Goal: Complete application form

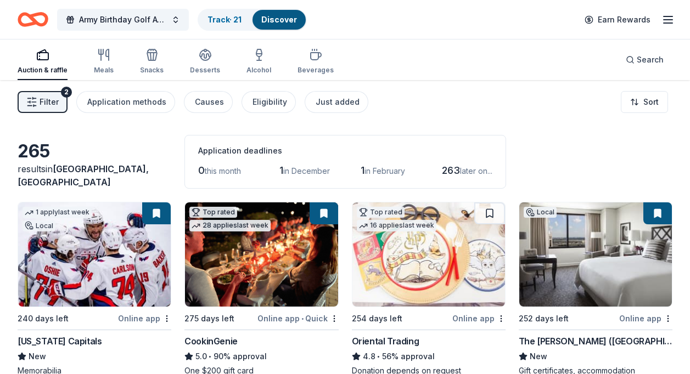
scroll to position [1804, 0]
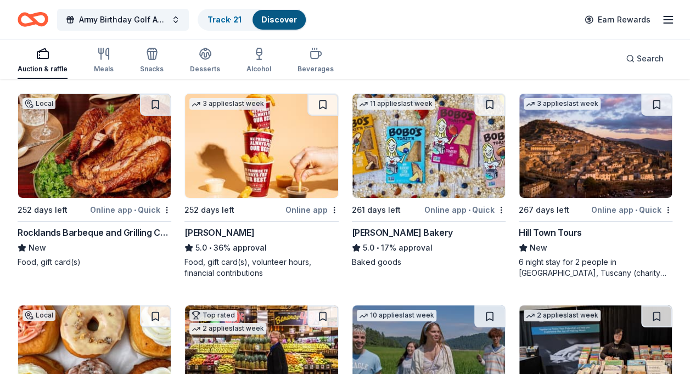
click at [603, 257] on div "6 night stay for 2 people in Cortona, Tuscany (charity rate is $1380; retails a…" at bounding box center [596, 268] width 154 height 22
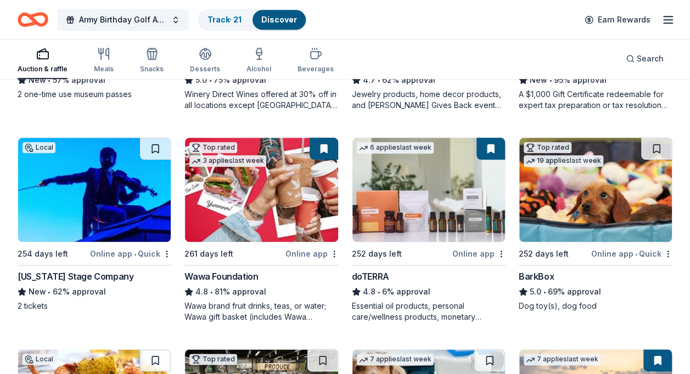
scroll to position [557, 0]
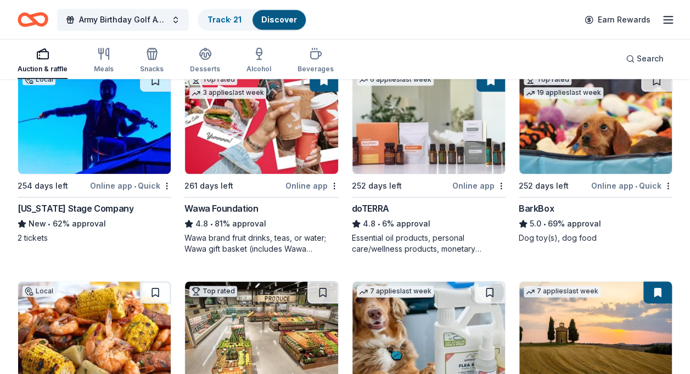
click at [300, 150] on img at bounding box center [261, 122] width 153 height 104
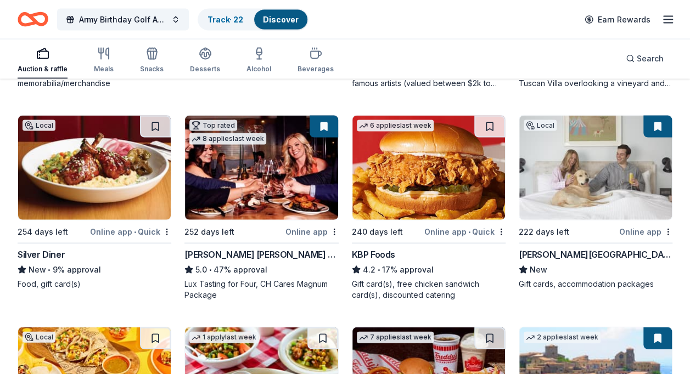
scroll to position [1143, 0]
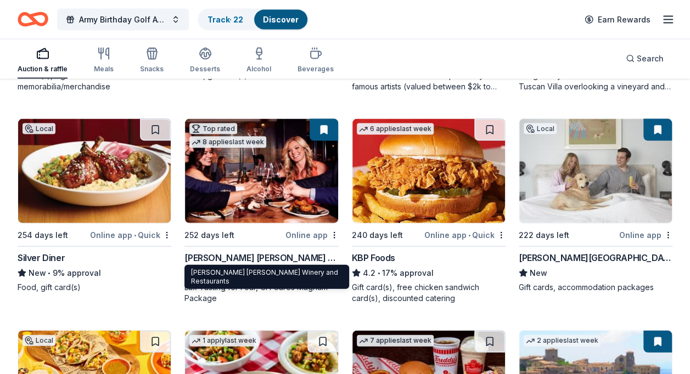
click at [246, 260] on div "Cooper's Hawk Winery and Restaurants" at bounding box center [261, 257] width 154 height 13
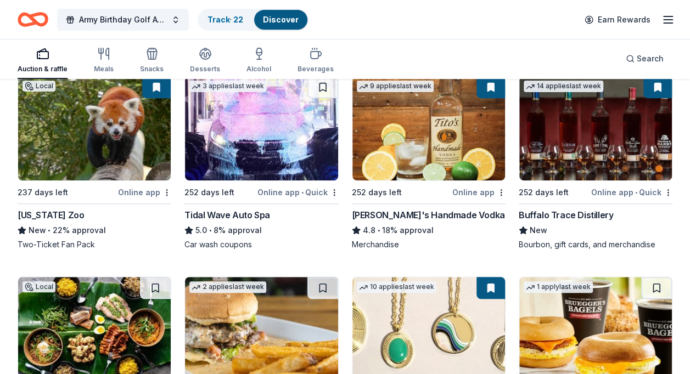
scroll to position [2250, 0]
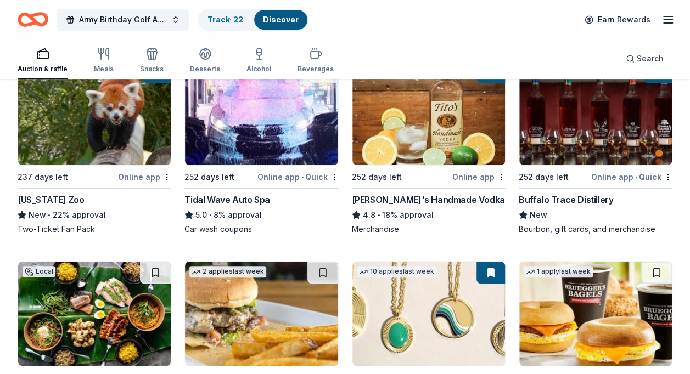
click at [245, 200] on div "Tidal Wave Auto Spa" at bounding box center [226, 199] width 85 height 13
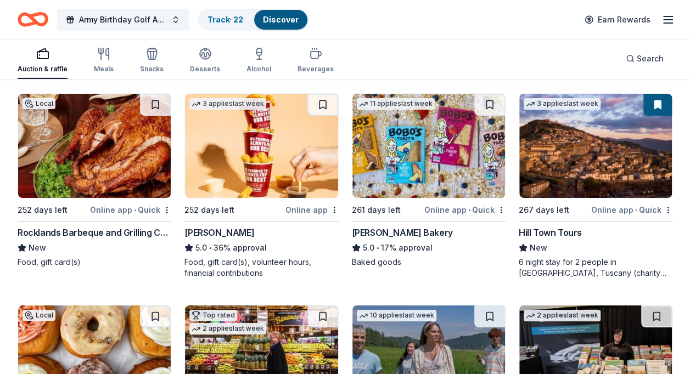
scroll to position [1770, 0]
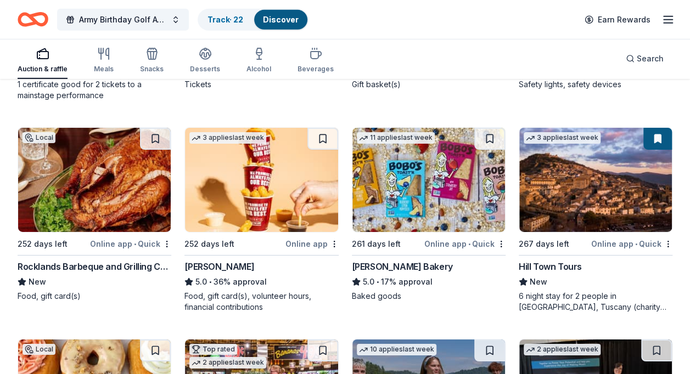
click at [587, 298] on div "6 night stay for 2 people in [GEOGRAPHIC_DATA], Tuscany (charity rate is $1380;…" at bounding box center [596, 302] width 154 height 22
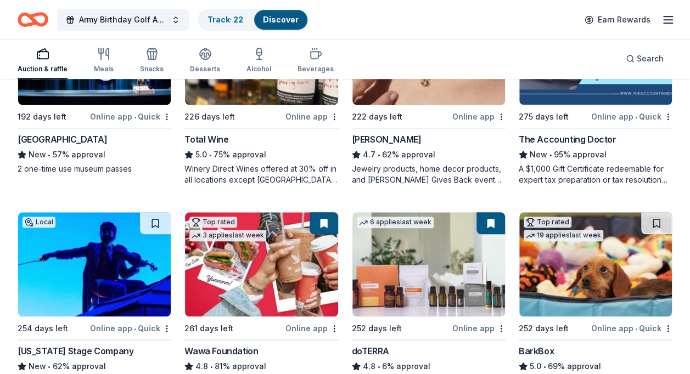
scroll to position [439, 0]
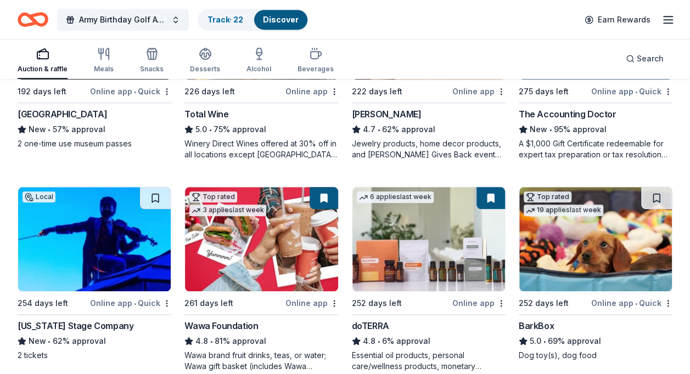
click at [555, 269] on img at bounding box center [595, 239] width 153 height 104
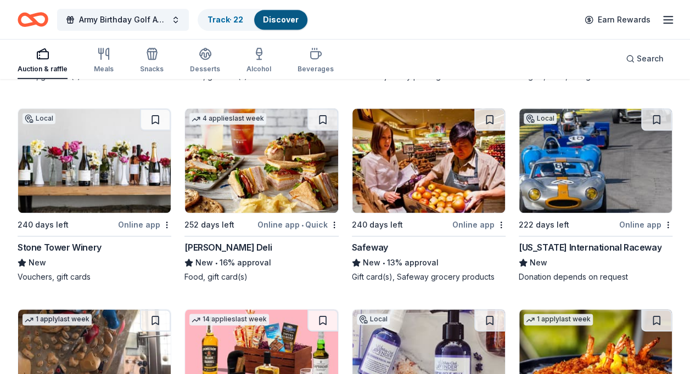
scroll to position [2646, 0]
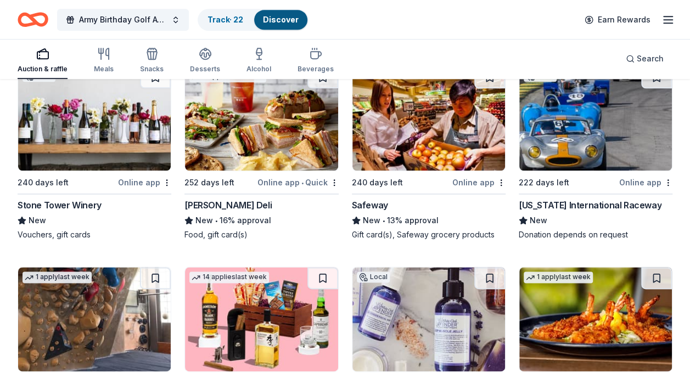
click at [579, 203] on div "[US_STATE] International Raceway" at bounding box center [590, 205] width 143 height 13
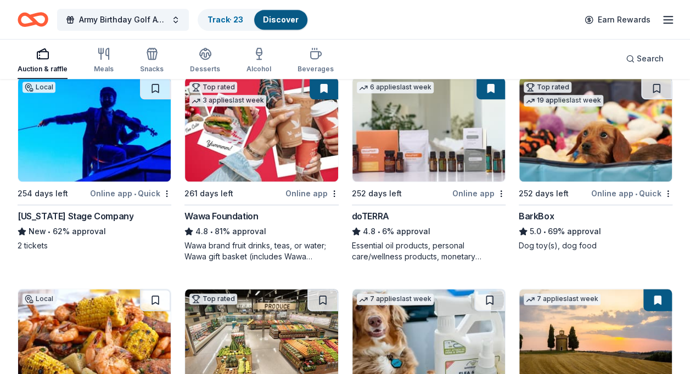
scroll to position [570, 0]
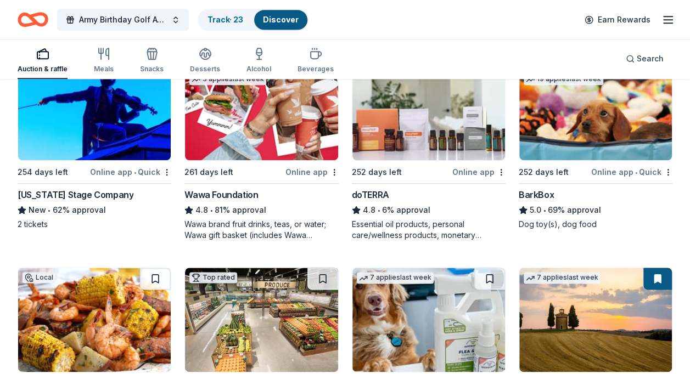
click at [547, 191] on div "BarkBox" at bounding box center [536, 194] width 35 height 13
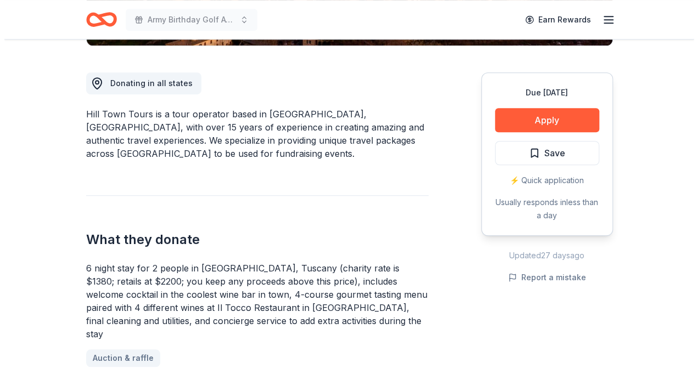
scroll to position [302, 0]
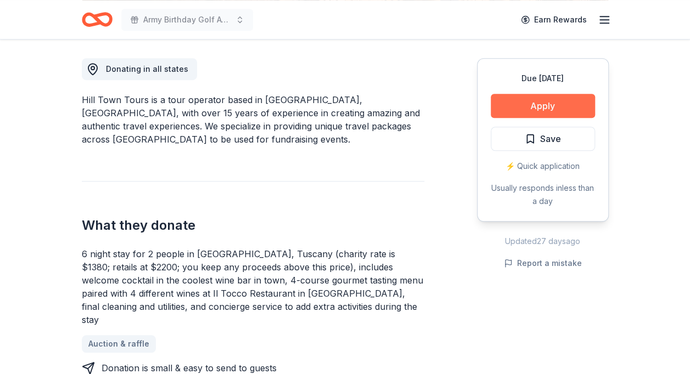
click at [542, 106] on button "Apply" at bounding box center [543, 106] width 104 height 24
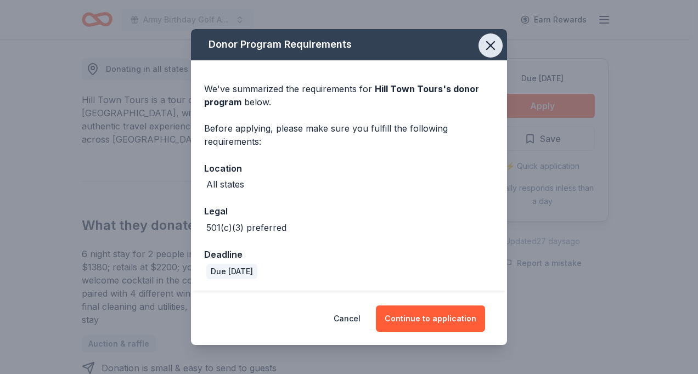
click at [491, 42] on icon "button" at bounding box center [490, 45] width 15 height 15
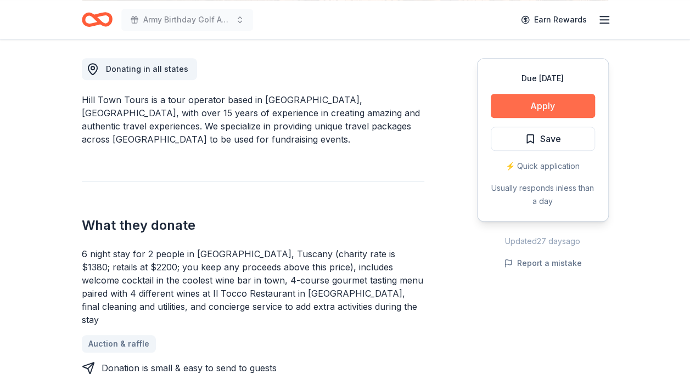
click at [543, 105] on button "Apply" at bounding box center [543, 106] width 104 height 24
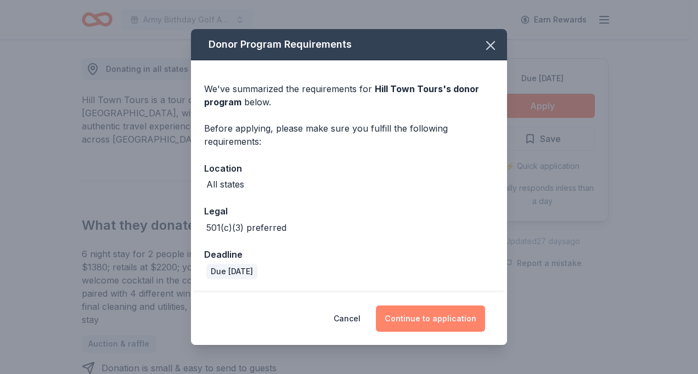
click at [441, 317] on button "Continue to application" at bounding box center [430, 319] width 109 height 26
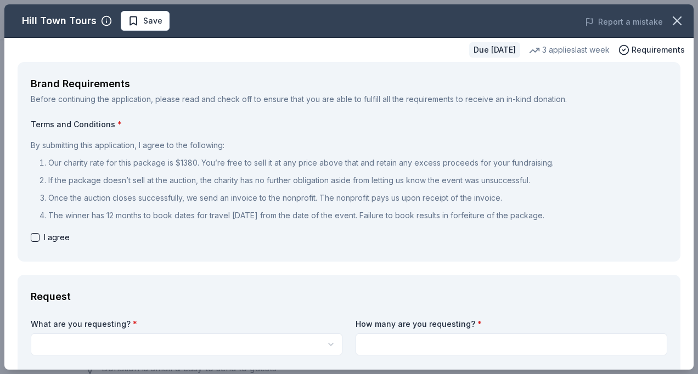
click at [34, 235] on button "button" at bounding box center [35, 237] width 9 height 9
checkbox input "true"
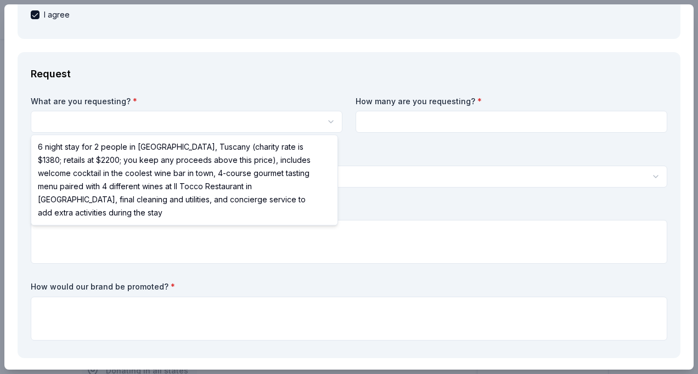
scroll to position [0, 0]
click at [47, 119] on html "Army Birthday Golf Awards Luncheon Silent Auction Save Apply Due in 267 days Sh…" at bounding box center [349, 187] width 698 height 374
select select "6 night stay for 2 people in [GEOGRAPHIC_DATA], Tuscany (charity rate is $1380;…"
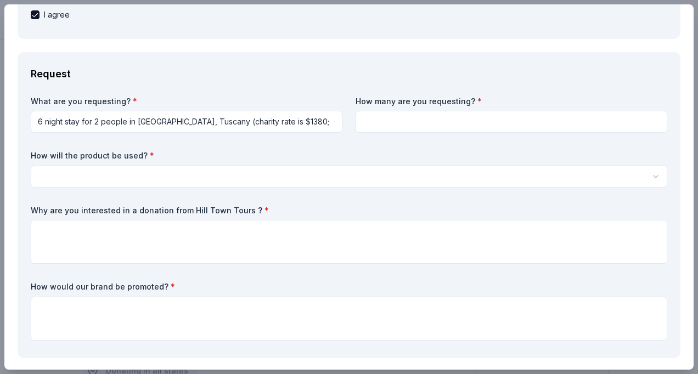
click at [377, 117] on input at bounding box center [512, 122] width 312 height 22
type input "1"
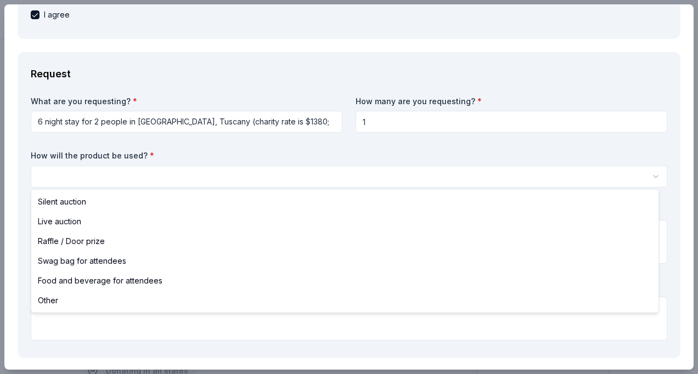
click at [82, 173] on html "Army Birthday Golf Awards Luncheon Silent Auction Save Apply Due in 267 days Sh…" at bounding box center [349, 187] width 698 height 374
select select "silentAuction"
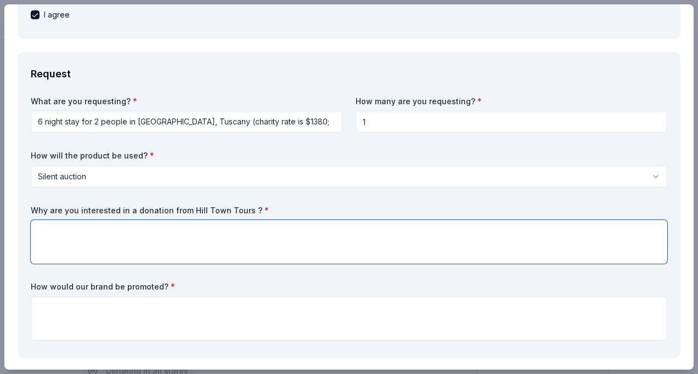
click at [44, 234] on textarea at bounding box center [349, 242] width 637 height 44
type textarea "Highly recommended, good reviews."
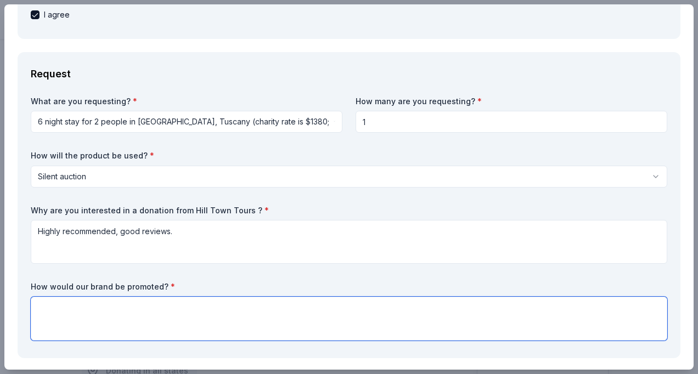
click at [53, 306] on textarea at bounding box center [349, 319] width 637 height 44
click at [89, 309] on textarea "Signage at the Awards Luncheon" at bounding box center [349, 319] width 637 height 44
click at [220, 307] on textarea "Signage at the Army Birthday Awards Luncheon" at bounding box center [349, 319] width 637 height 44
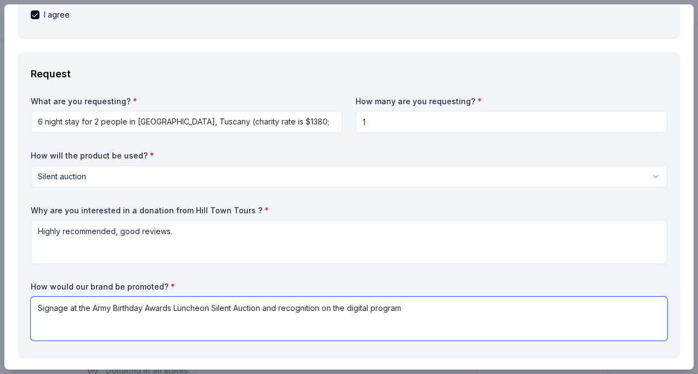
click at [349, 309] on textarea "Signage at the Army Birthday Awards Luncheon Silent Auction and recognition on …" at bounding box center [349, 319] width 637 height 44
click at [427, 308] on textarea "Signage at the Army Birthday Awards Luncheon Silent Auction and recognition on …" at bounding box center [349, 319] width 637 height 44
type textarea "Signage at the Army Birthday Awards Luncheon Silent Auction and recognition on …"
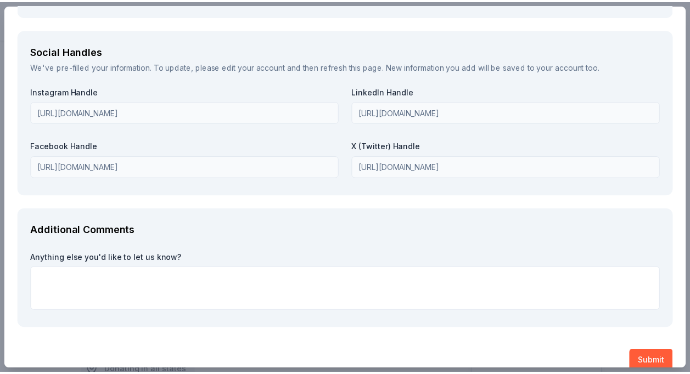
scroll to position [1537, 0]
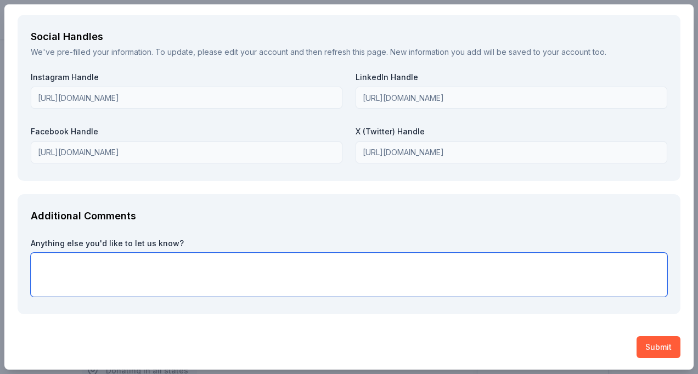
click at [41, 261] on textarea at bounding box center [349, 275] width 637 height 44
click at [42, 264] on textarea "Tou for your consideration." at bounding box center [349, 275] width 637 height 44
click at [158, 262] on textarea "Thank you for your consideration." at bounding box center [349, 275] width 637 height 44
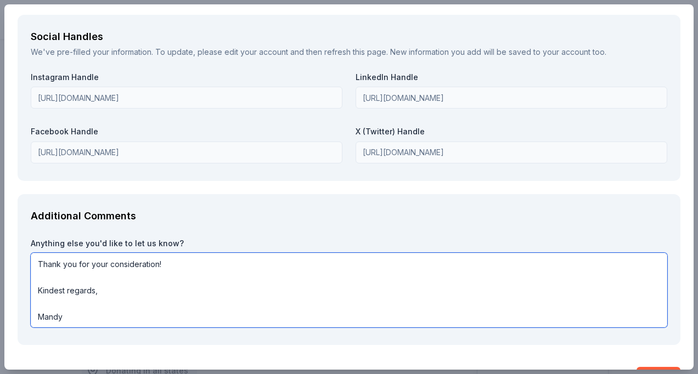
click at [43, 276] on textarea "Thank you for your consideration! Kindest regards, Mandy" at bounding box center [349, 290] width 637 height 75
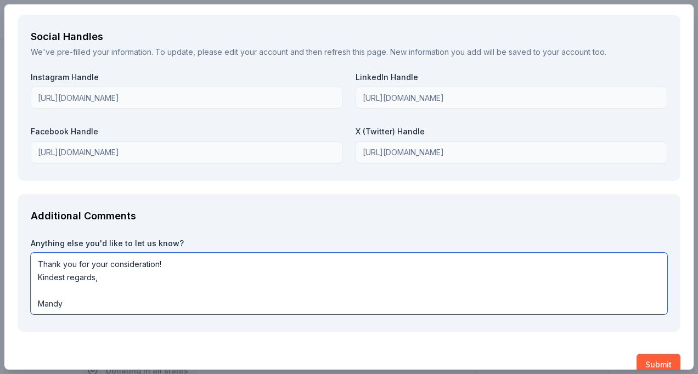
click at [40, 288] on textarea "Thank you for your consideration! Kindest regards, Mandy" at bounding box center [349, 283] width 637 height 61
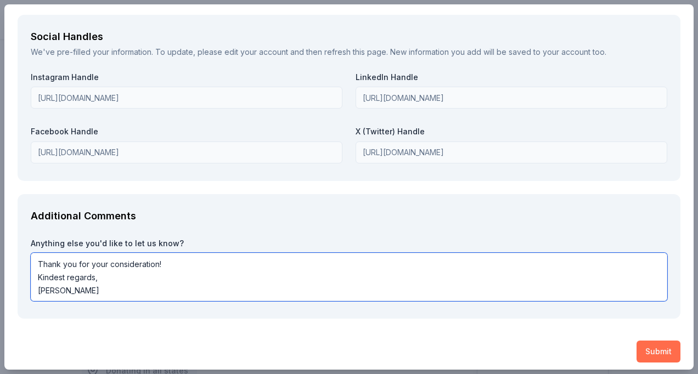
type textarea "Thank you for your consideration! Kindest regards, Mandy"
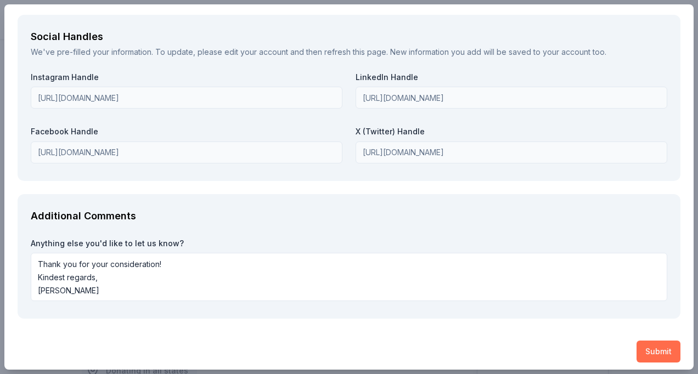
click at [646, 351] on button "Submit" at bounding box center [659, 352] width 44 height 22
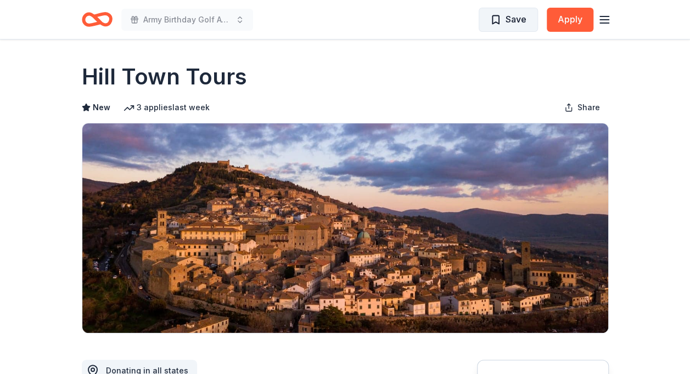
click at [518, 20] on span "Save" at bounding box center [516, 19] width 21 height 14
click at [511, 24] on span "Save" at bounding box center [516, 19] width 21 height 14
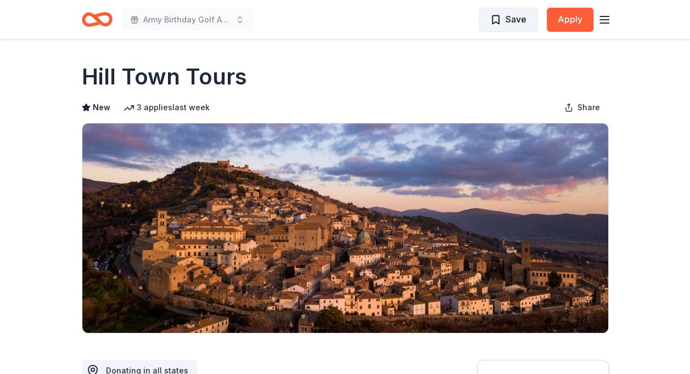
click at [528, 16] on button "Save" at bounding box center [508, 20] width 59 height 24
click at [494, 24] on span "Save" at bounding box center [508, 19] width 36 height 14
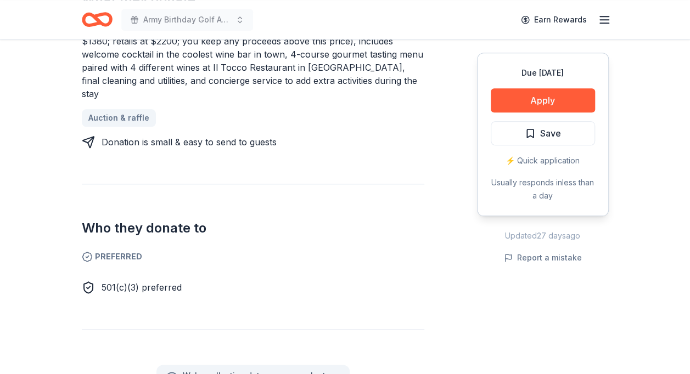
scroll to position [503, 0]
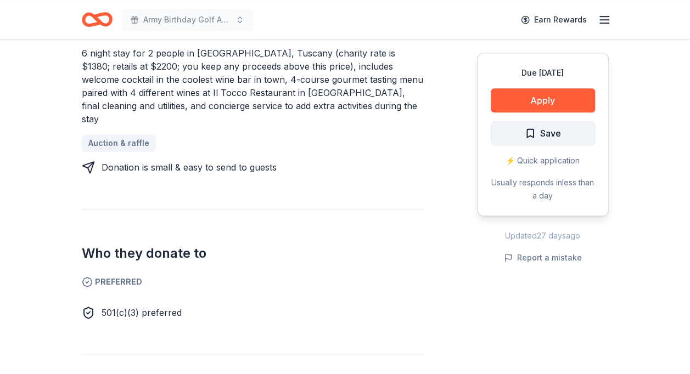
click at [534, 129] on span "Save" at bounding box center [543, 133] width 36 height 14
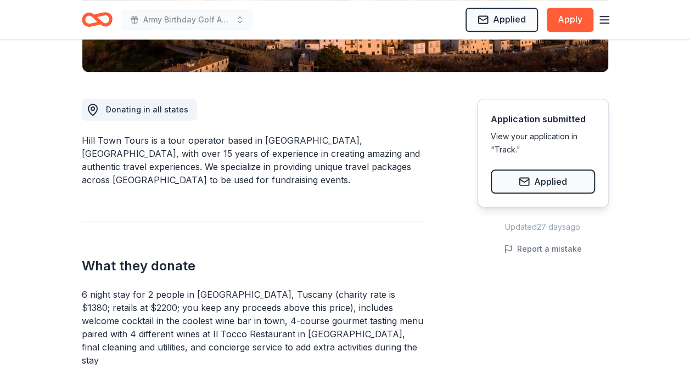
scroll to position [259, 0]
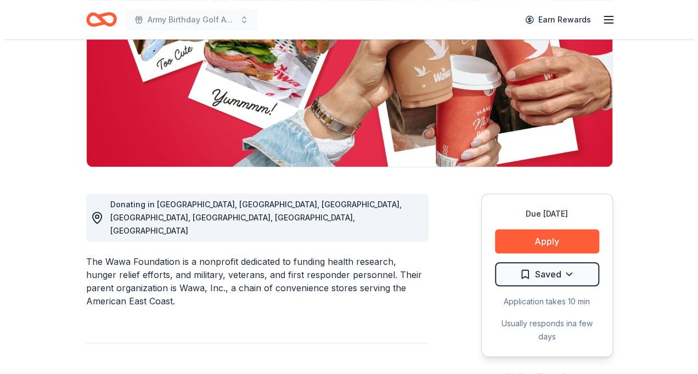
scroll to position [285, 0]
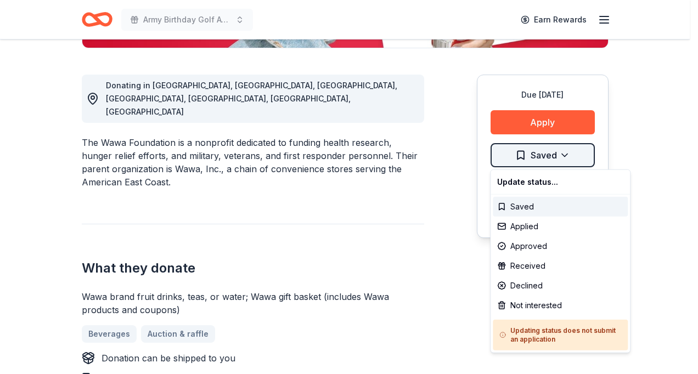
click at [523, 227] on div "Applied" at bounding box center [560, 227] width 135 height 20
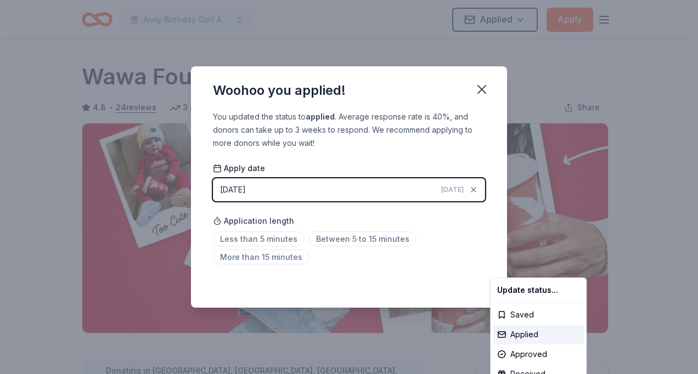
click at [393, 238] on html "Army Birthday Golf Awards Luncheon Silent Auction Applied Apply Due in 261 days…" at bounding box center [349, 187] width 698 height 374
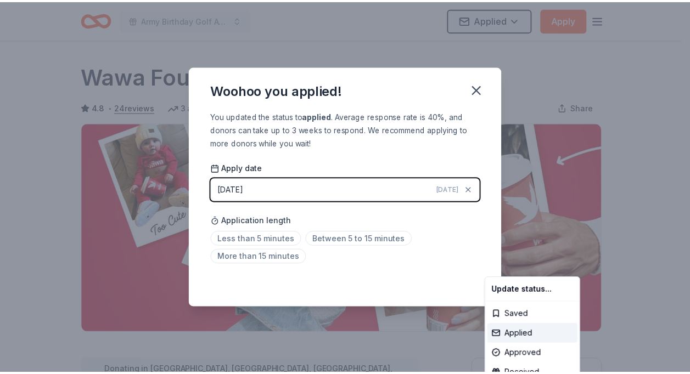
scroll to position [253, 0]
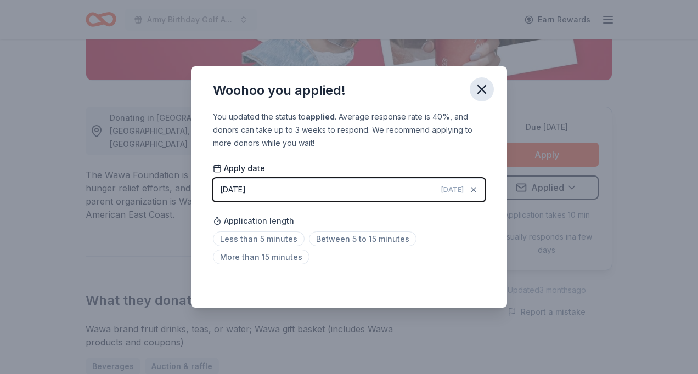
click at [484, 86] on icon "button" at bounding box center [482, 90] width 8 height 8
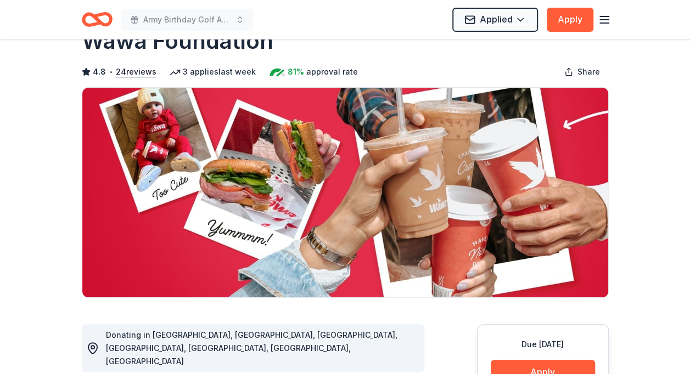
scroll to position [0, 0]
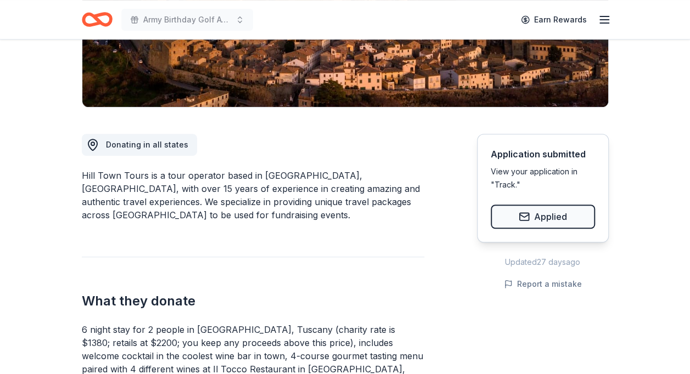
scroll to position [239, 0]
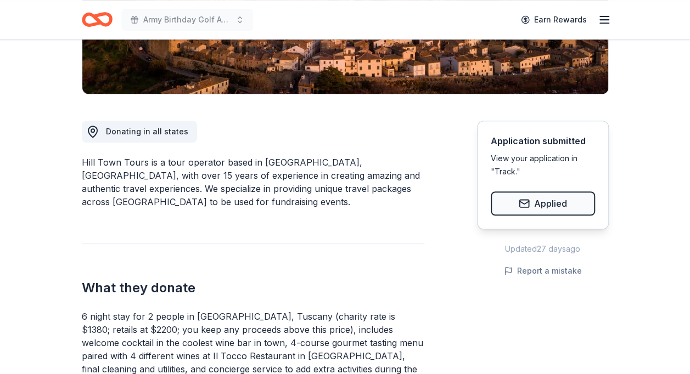
drag, startPoint x: 83, startPoint y: 300, endPoint x: 240, endPoint y: 327, distance: 159.2
click at [240, 327] on div "6 night stay for 2 people in [GEOGRAPHIC_DATA], Tuscany (charity rate is $1380;…" at bounding box center [253, 349] width 343 height 79
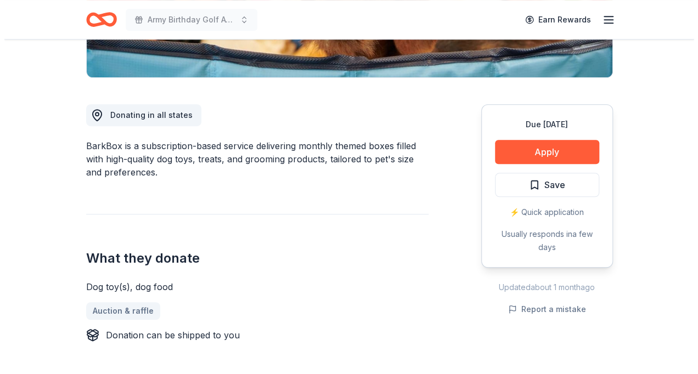
scroll to position [260, 0]
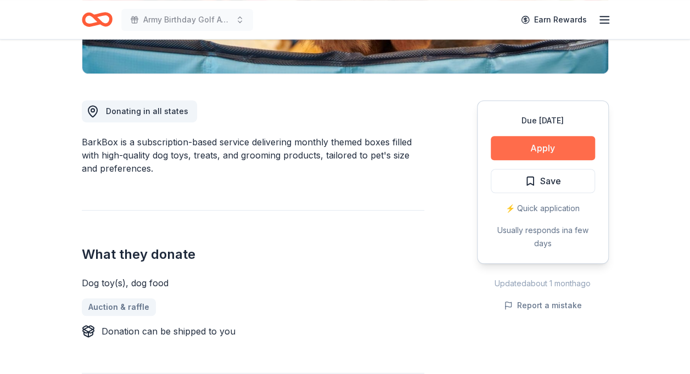
click at [530, 146] on button "Apply" at bounding box center [543, 148] width 104 height 24
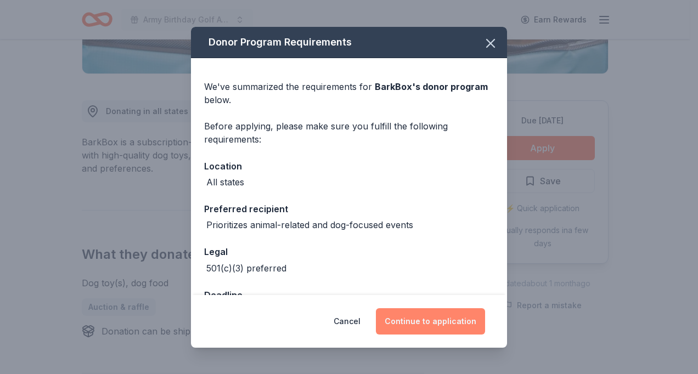
click at [455, 320] on button "Continue to application" at bounding box center [430, 322] width 109 height 26
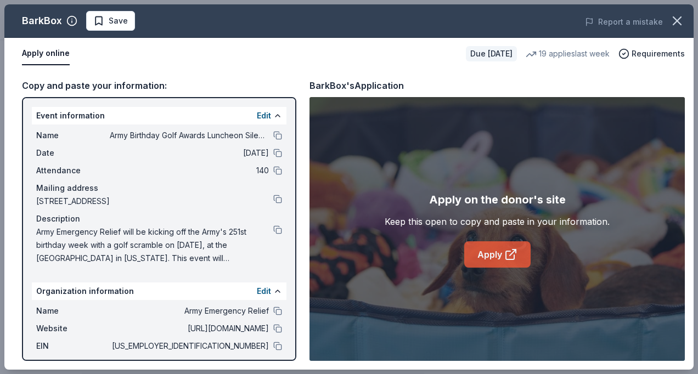
click at [509, 254] on icon at bounding box center [511, 254] width 13 height 13
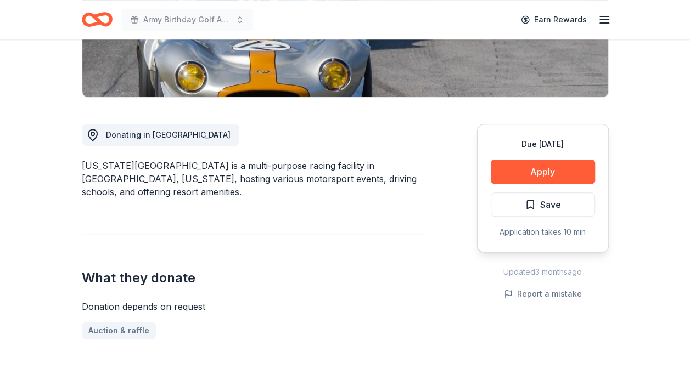
scroll to position [246, 0]
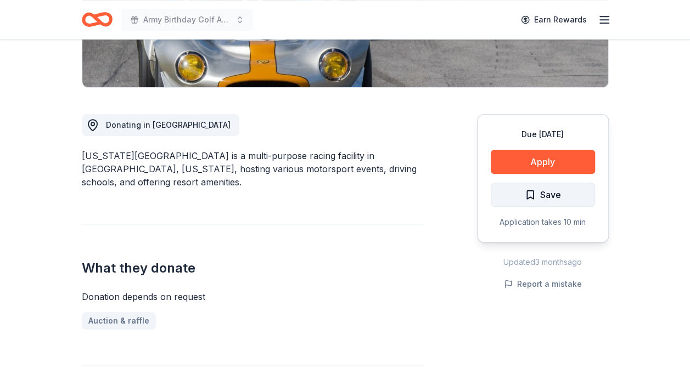
click at [545, 192] on span "Save" at bounding box center [550, 195] width 21 height 14
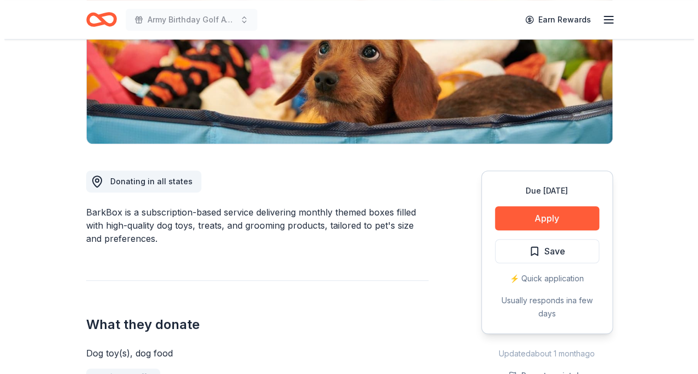
scroll to position [228, 0]
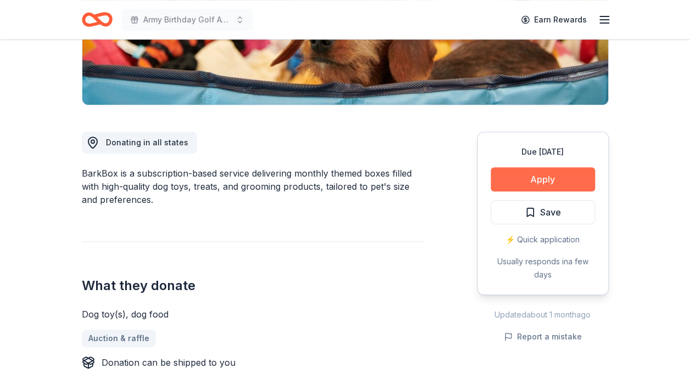
click at [534, 177] on button "Apply" at bounding box center [543, 179] width 104 height 24
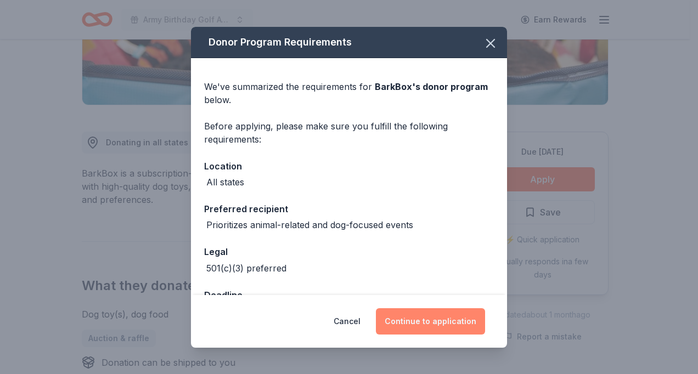
click at [458, 323] on button "Continue to application" at bounding box center [430, 322] width 109 height 26
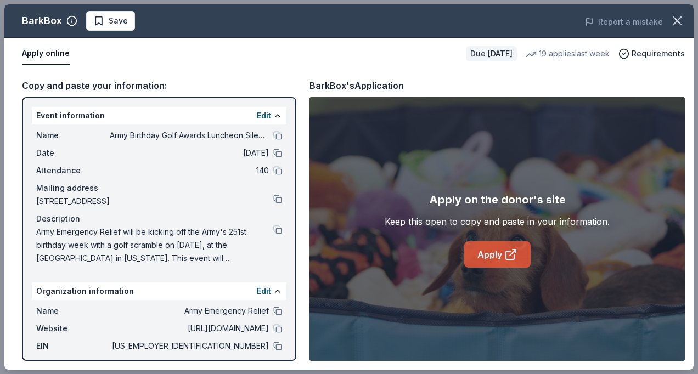
click at [495, 256] on link "Apply" at bounding box center [497, 255] width 66 height 26
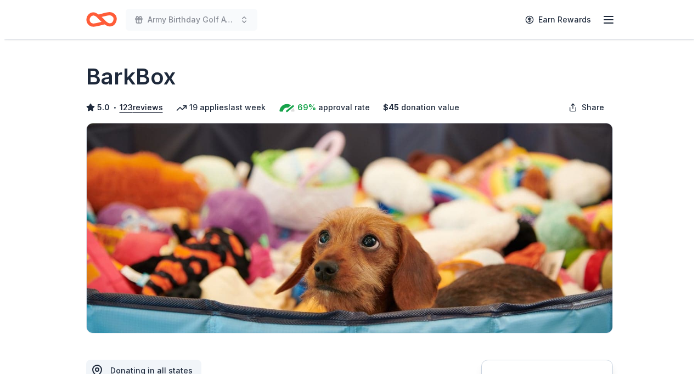
scroll to position [228, 0]
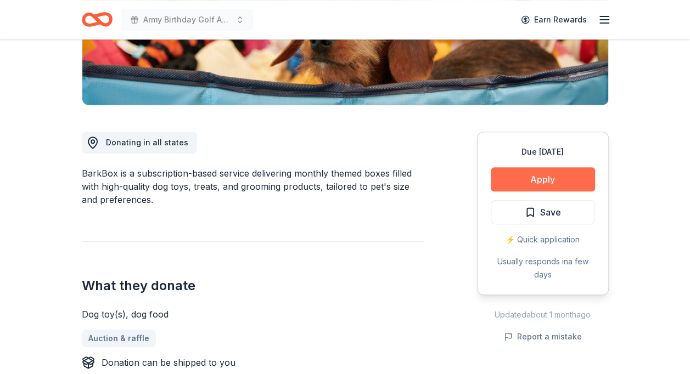
click at [547, 175] on button "Apply" at bounding box center [543, 179] width 104 height 24
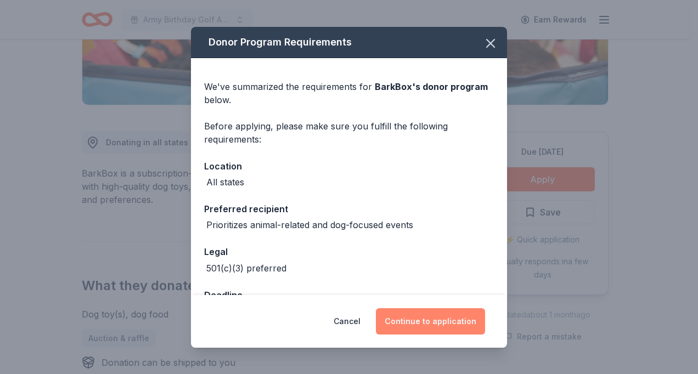
click at [452, 322] on button "Continue to application" at bounding box center [430, 322] width 109 height 26
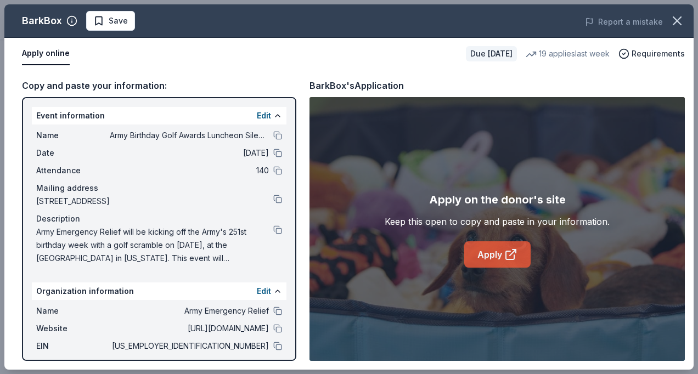
click at [496, 257] on link "Apply" at bounding box center [497, 255] width 66 height 26
